Goal: Check status: Check status

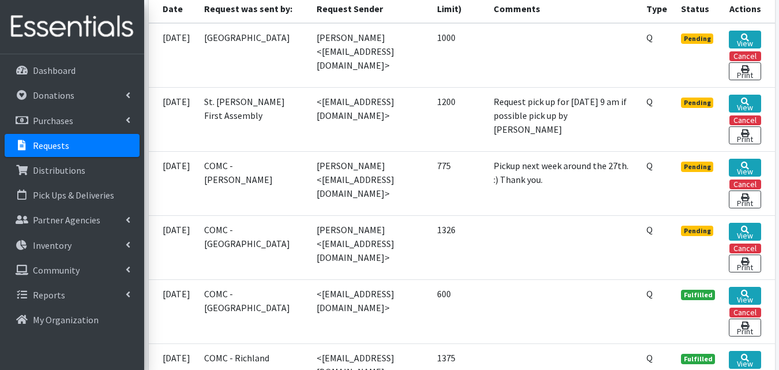
scroll to position [311, 0]
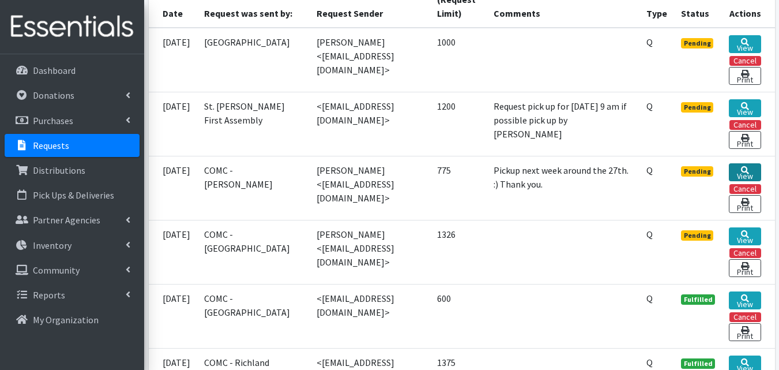
click at [735, 181] on link "View" at bounding box center [745, 172] width 32 height 18
